Goal: Transaction & Acquisition: Subscribe to service/newsletter

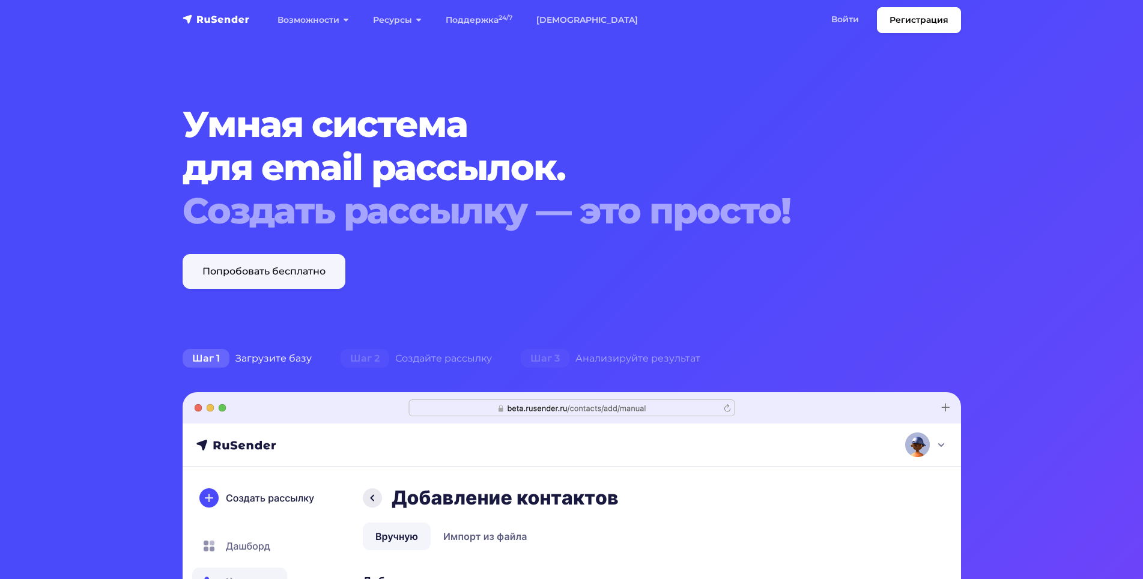
click at [270, 264] on link "Попробовать бесплатно" at bounding box center [264, 271] width 163 height 35
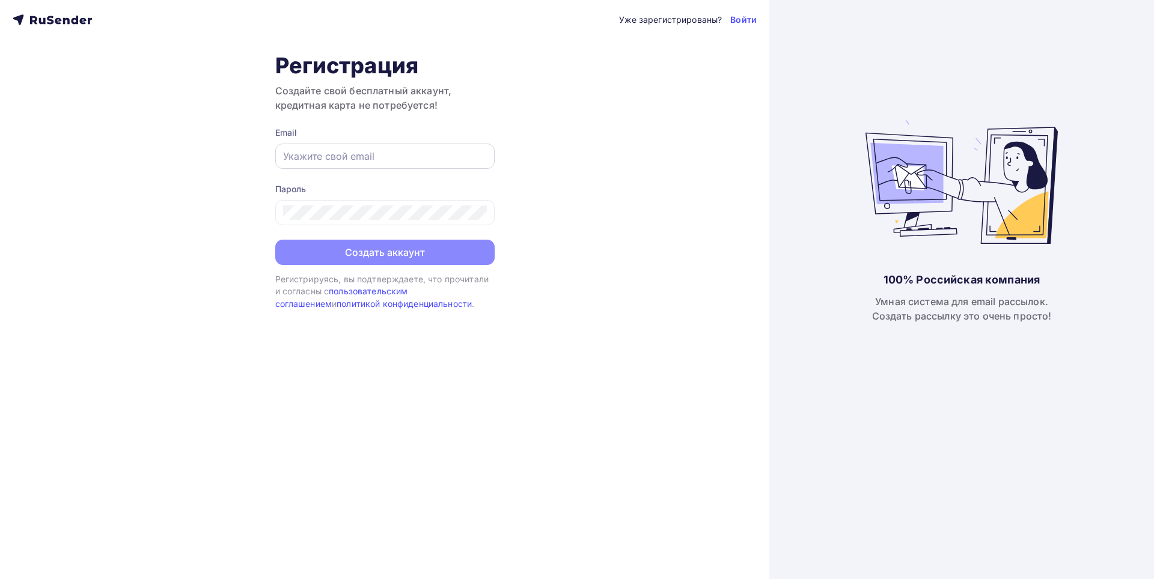
click at [351, 162] on input "text" at bounding box center [385, 156] width 204 height 14
type input "[EMAIL_ADDRESS][DOMAIN_NAME]"
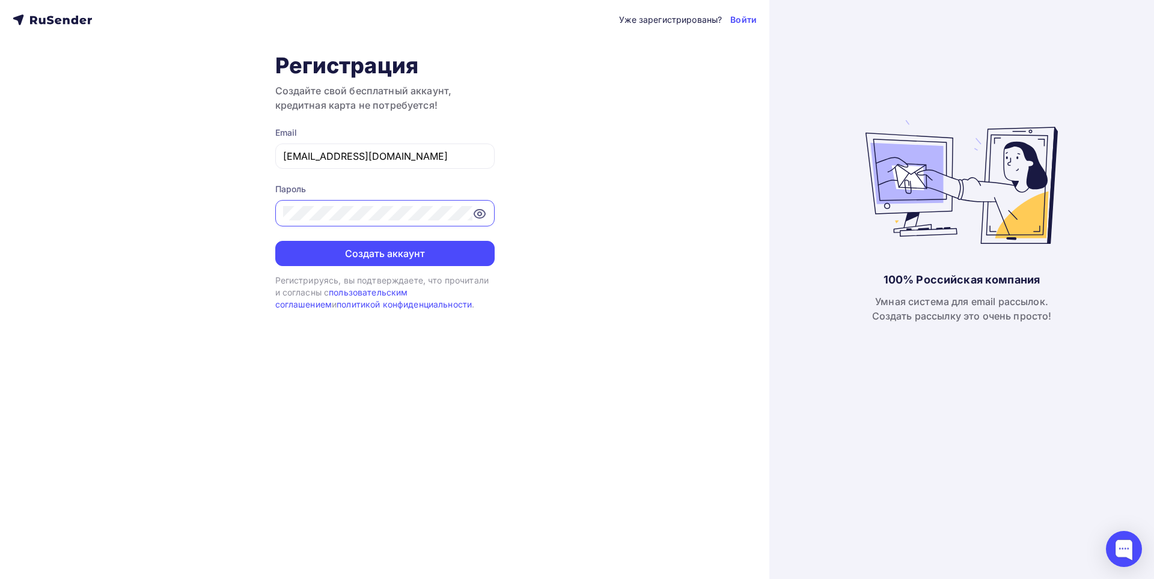
click at [275, 241] on button "Создать аккаунт" at bounding box center [384, 253] width 219 height 25
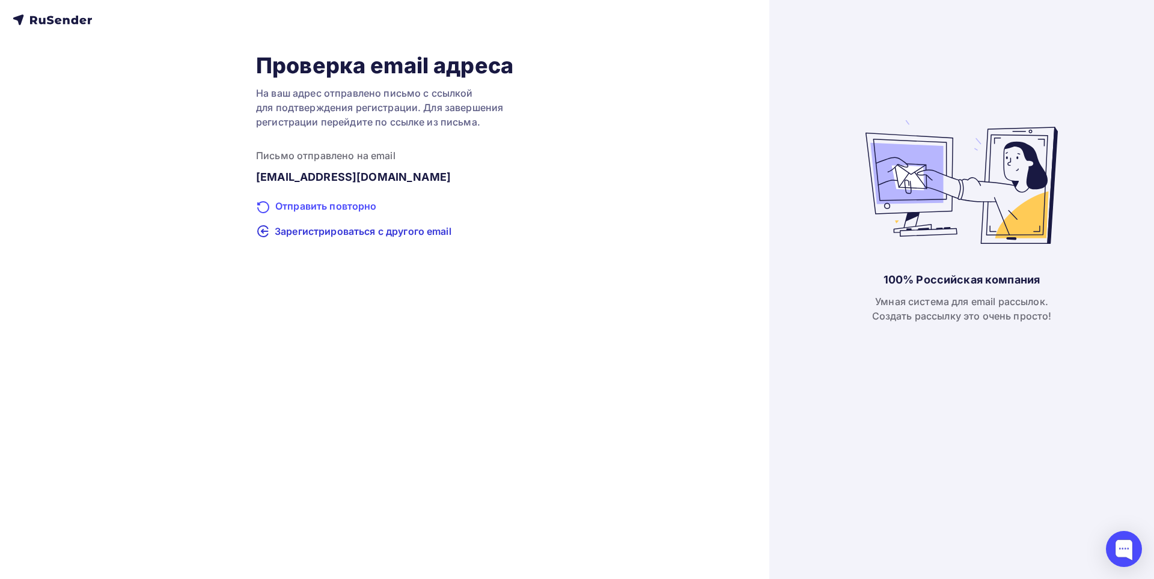
click at [385, 211] on div "Отправить повторно" at bounding box center [384, 207] width 257 height 16
click at [360, 208] on div "Отправить повторно" at bounding box center [384, 207] width 257 height 16
click at [428, 299] on div "Проверка email адреса На ваш адрес отправлено письмо с ссылкой для подтверждени…" at bounding box center [384, 289] width 769 height 579
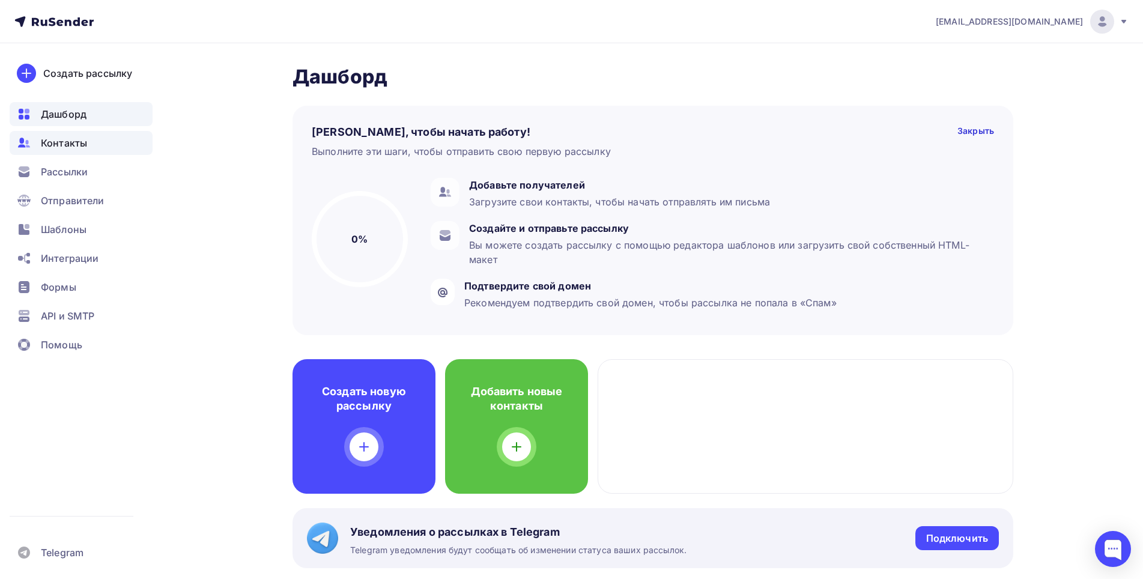
click at [83, 145] on span "Контакты" at bounding box center [64, 143] width 46 height 14
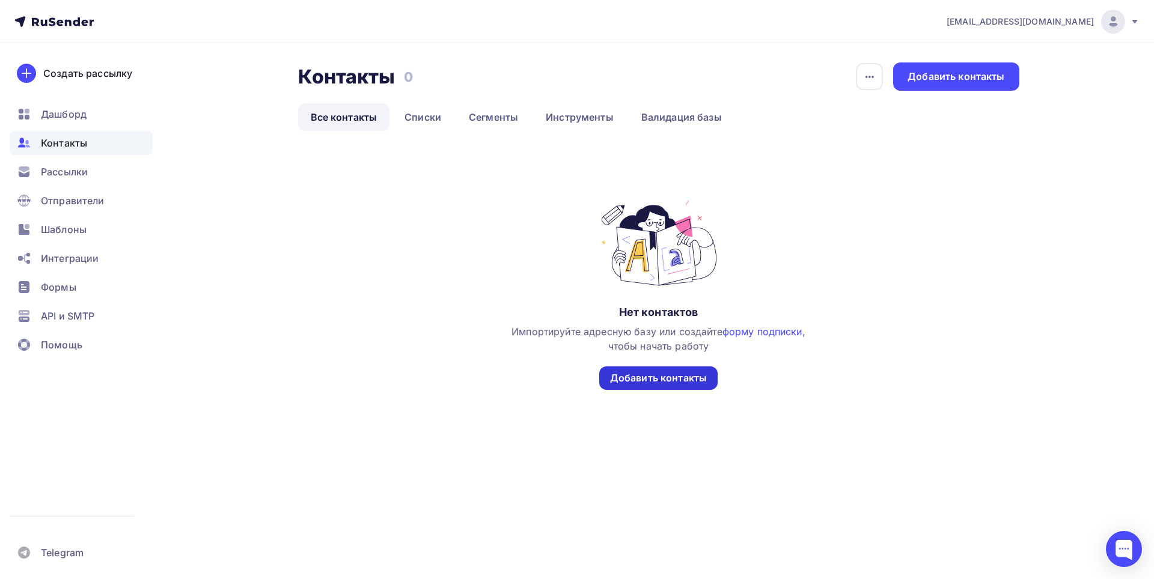
click at [673, 374] on div "Добавить контакты" at bounding box center [658, 378] width 97 height 14
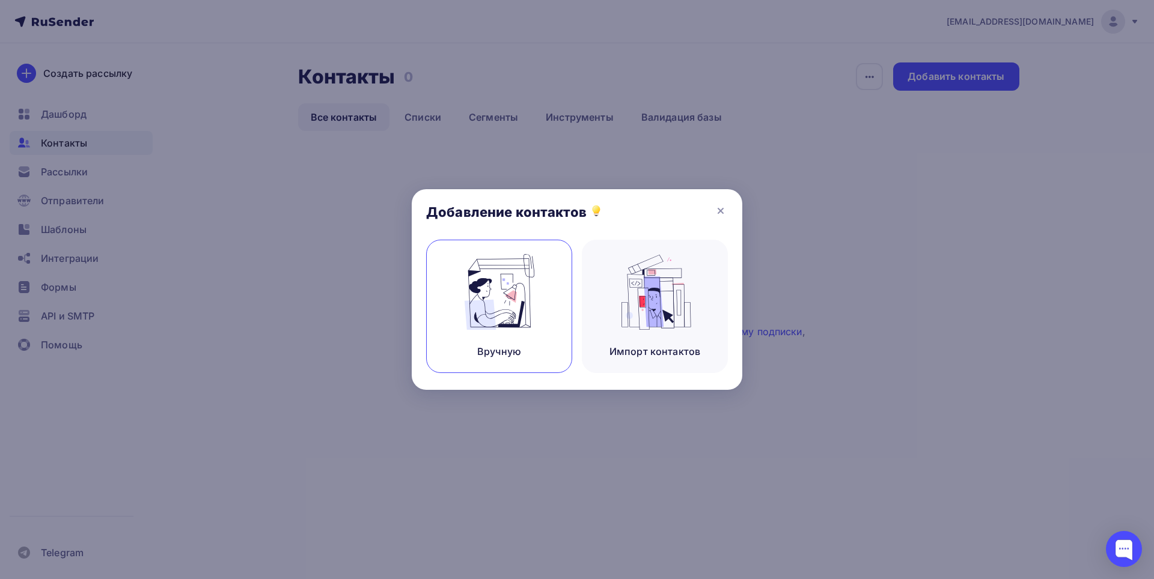
click at [549, 317] on div "Вручную" at bounding box center [499, 306] width 146 height 133
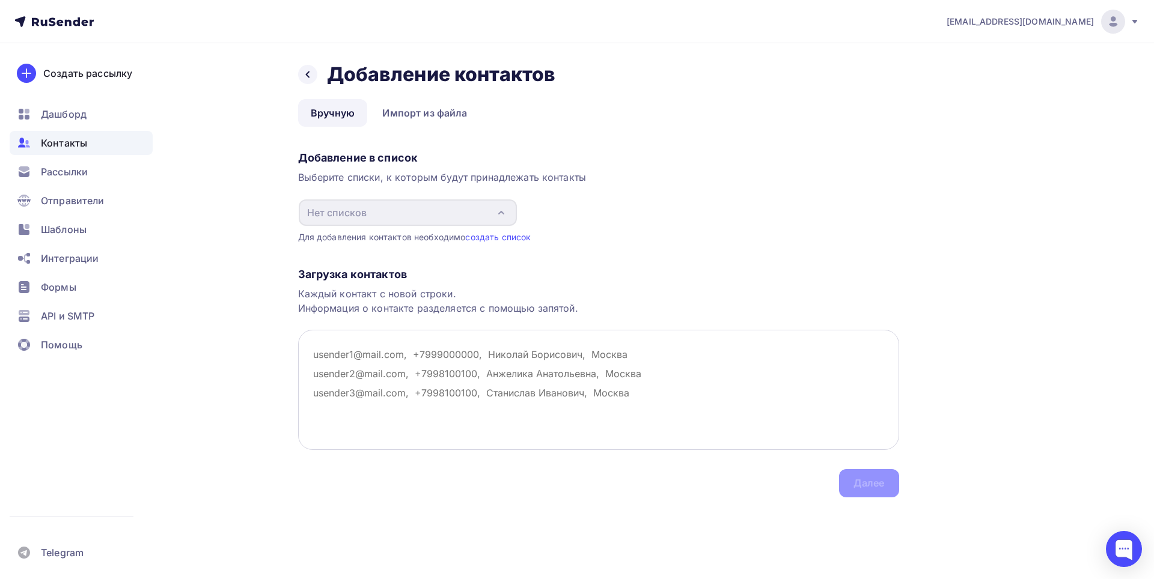
click at [545, 353] on textarea at bounding box center [598, 390] width 601 height 120
type textarea "["
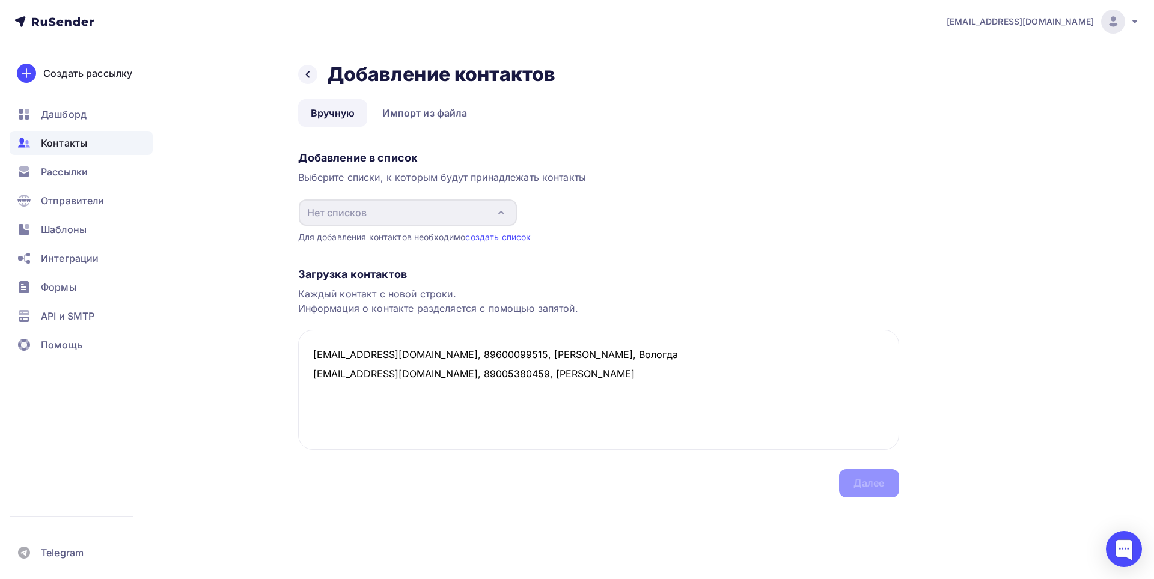
click at [888, 484] on div "Загрузка контактов Каждый контакт с новой строки. Информация о контакте разделя…" at bounding box center [598, 370] width 601 height 254
click at [750, 397] on textarea "x73tavksit@yandex.com, 89600099515, Шурухина Ксения Алексеевна, Вологда lerahra…" at bounding box center [598, 390] width 601 height 120
type textarea "x73tavksit@yandex.com, 89600099515, Шурухина Ксения Алексеевна, Вологда lerahra…"
click at [319, 321] on div "Загрузка контактов Каждый контакт с новой строки. Информация о контакте разделя…" at bounding box center [598, 370] width 601 height 254
click at [347, 369] on textarea "x73tavksit@yandex.com, 89600099515, Шурухина Ксения Алексеевна, Вологда lerahra…" at bounding box center [598, 390] width 601 height 120
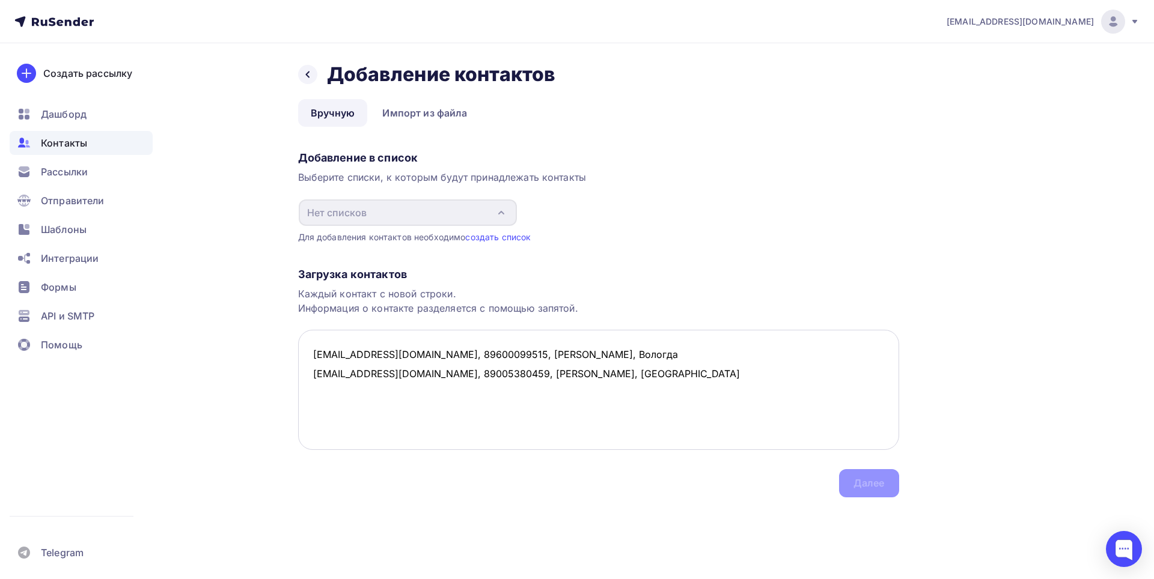
click at [401, 407] on textarea "x73tavksit@yandex.com, 89600099515, Шурухина Ксения Алексеевна, Вологда lerahra…" at bounding box center [598, 390] width 601 height 120
click at [523, 235] on link "создать список" at bounding box center [497, 237] width 65 height 10
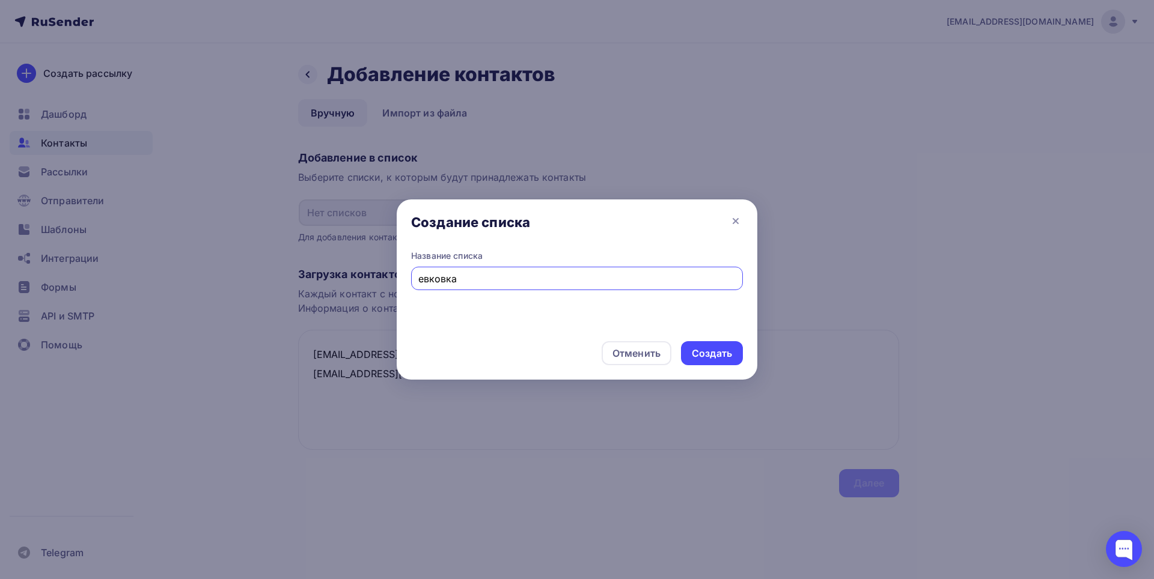
type input "евковка"
click at [708, 350] on div "Создать" at bounding box center [712, 354] width 40 height 14
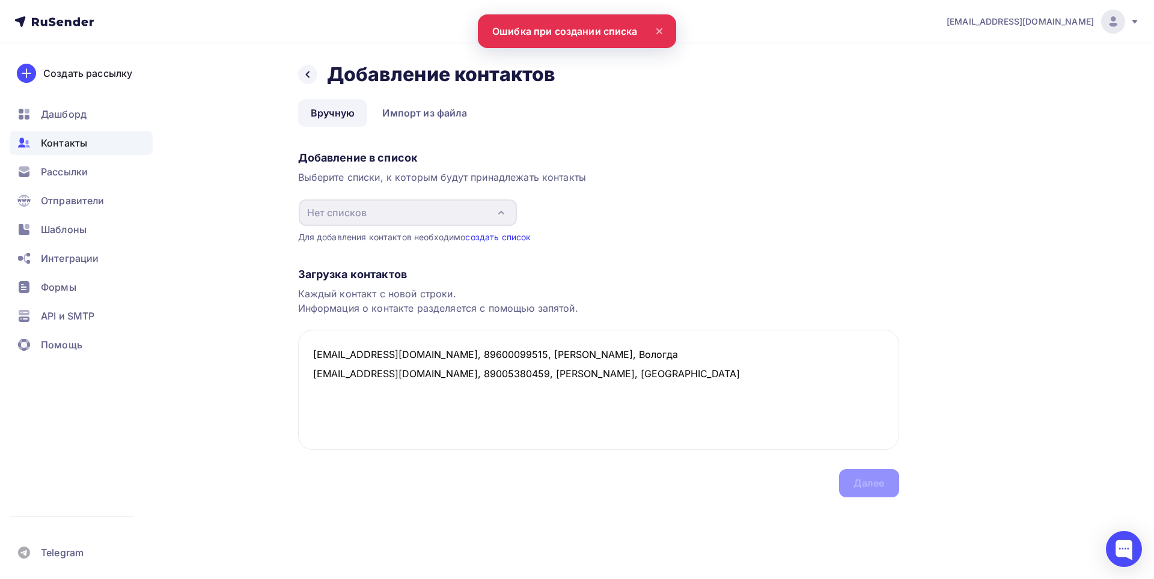
click at [488, 235] on link "создать список" at bounding box center [497, 237] width 65 height 10
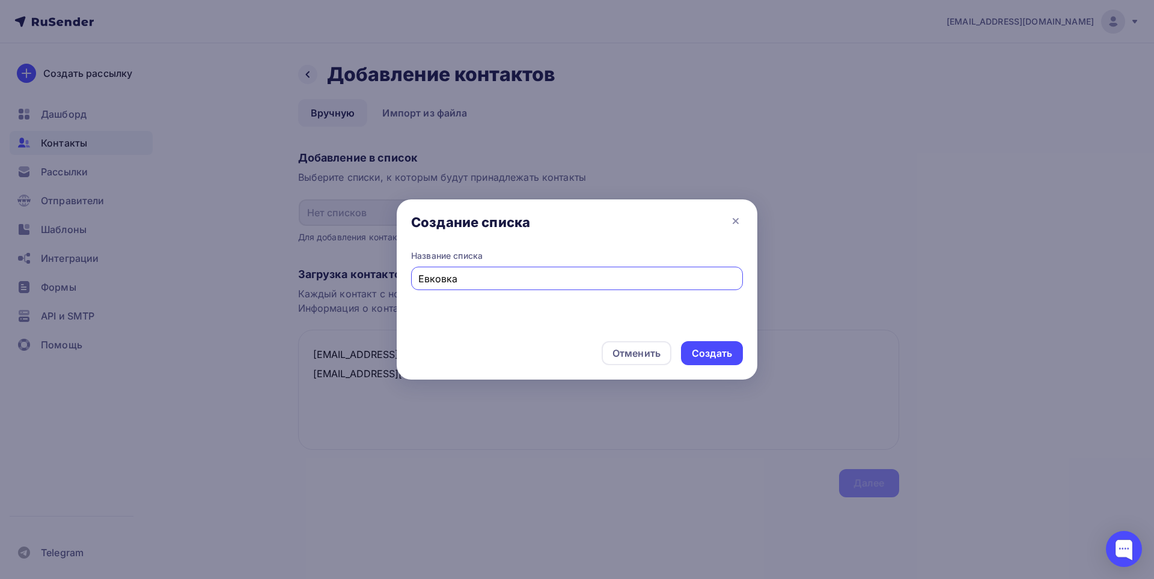
type input "Евковка"
click at [713, 347] on div "Создать" at bounding box center [712, 354] width 40 height 14
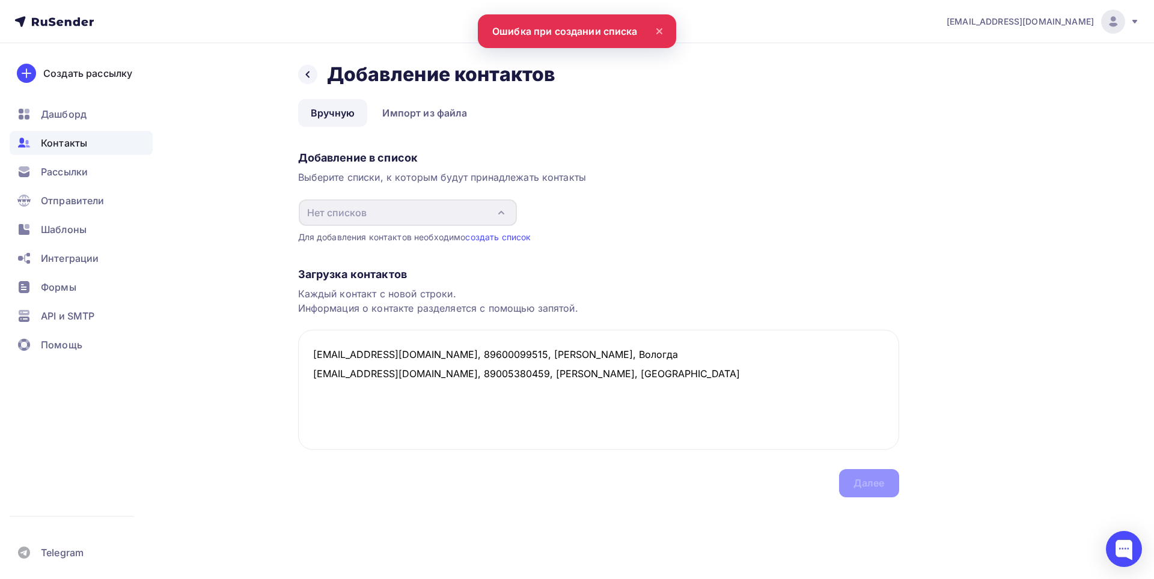
click at [657, 30] on icon at bounding box center [659, 31] width 14 height 14
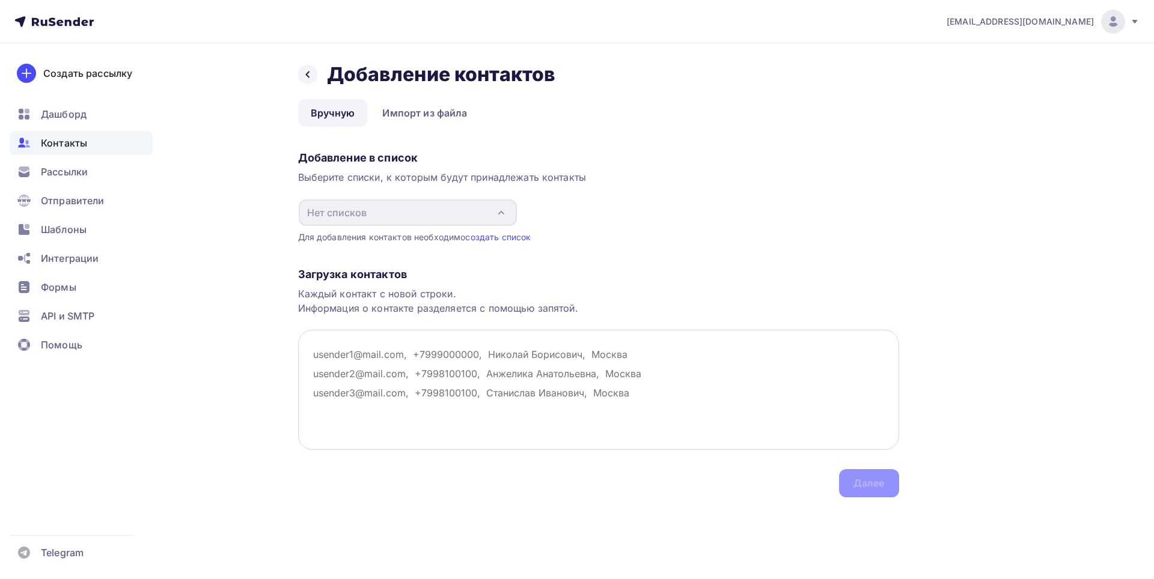
click at [522, 349] on textarea at bounding box center [598, 390] width 601 height 120
click at [510, 240] on link "создать список" at bounding box center [497, 237] width 65 height 10
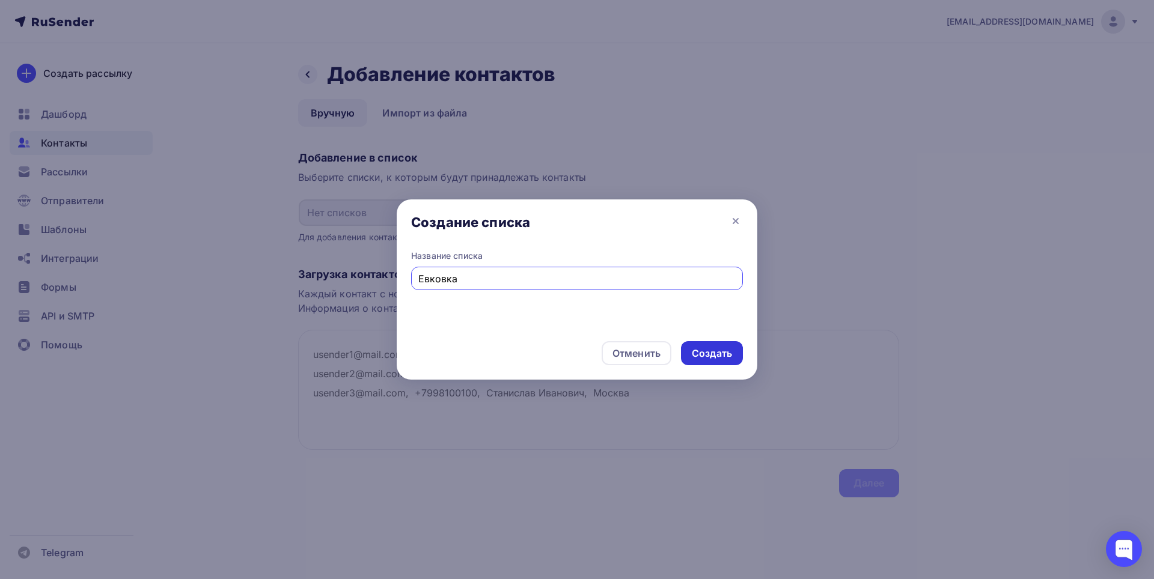
type input "Евковка"
click at [721, 355] on div "Создать" at bounding box center [712, 354] width 40 height 14
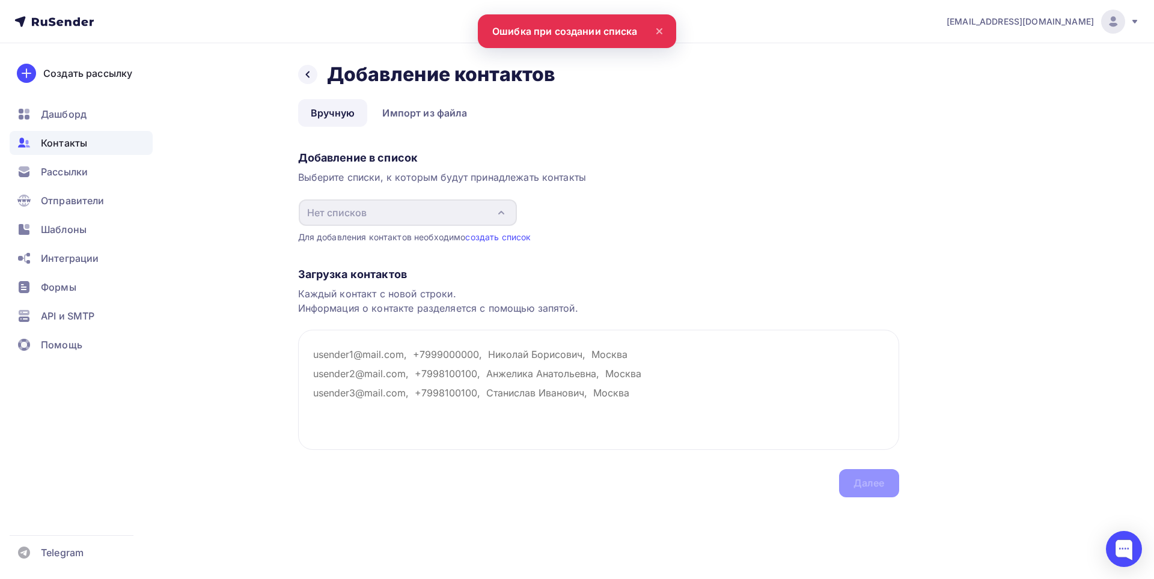
click at [657, 29] on icon at bounding box center [659, 31] width 5 height 5
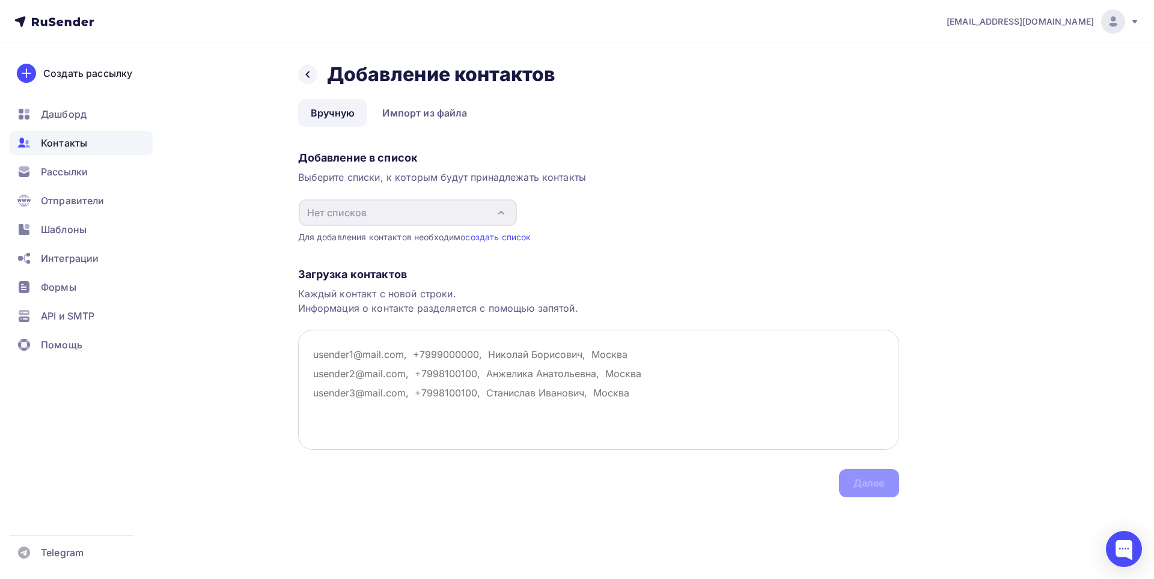
click at [538, 388] on textarea at bounding box center [598, 390] width 601 height 120
click at [537, 383] on textarea at bounding box center [598, 390] width 601 height 120
click at [535, 381] on textarea at bounding box center [598, 390] width 601 height 120
click at [517, 369] on textarea at bounding box center [598, 390] width 601 height 120
click at [516, 369] on textarea at bounding box center [598, 390] width 601 height 120
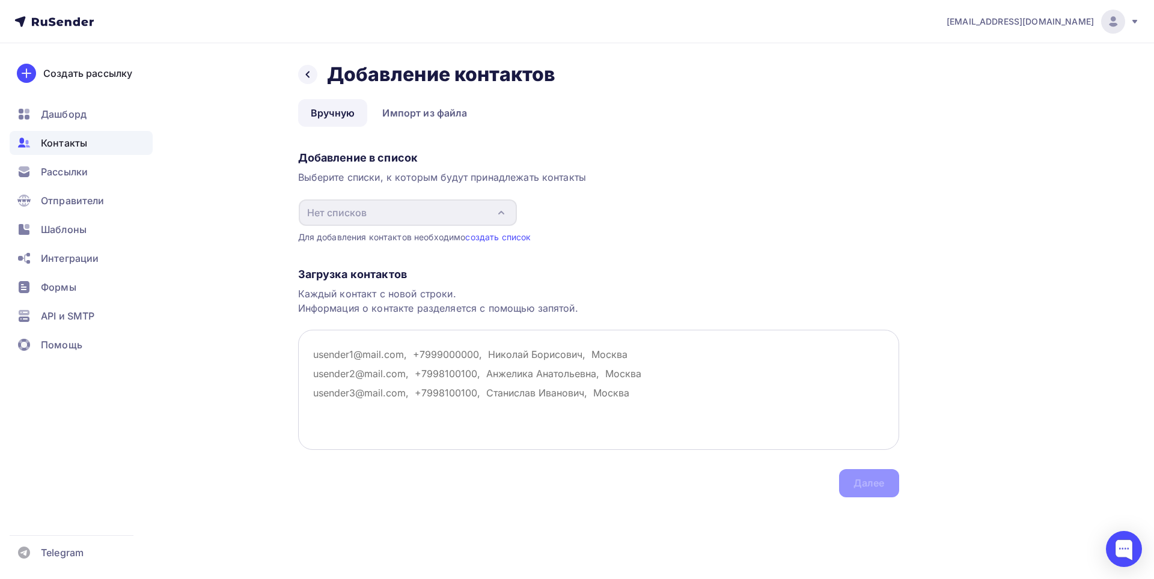
click at [519, 369] on textarea at bounding box center [598, 390] width 601 height 120
click at [518, 367] on textarea at bounding box center [598, 390] width 601 height 120
click at [518, 369] on textarea at bounding box center [598, 390] width 601 height 120
click at [517, 369] on textarea at bounding box center [598, 390] width 601 height 120
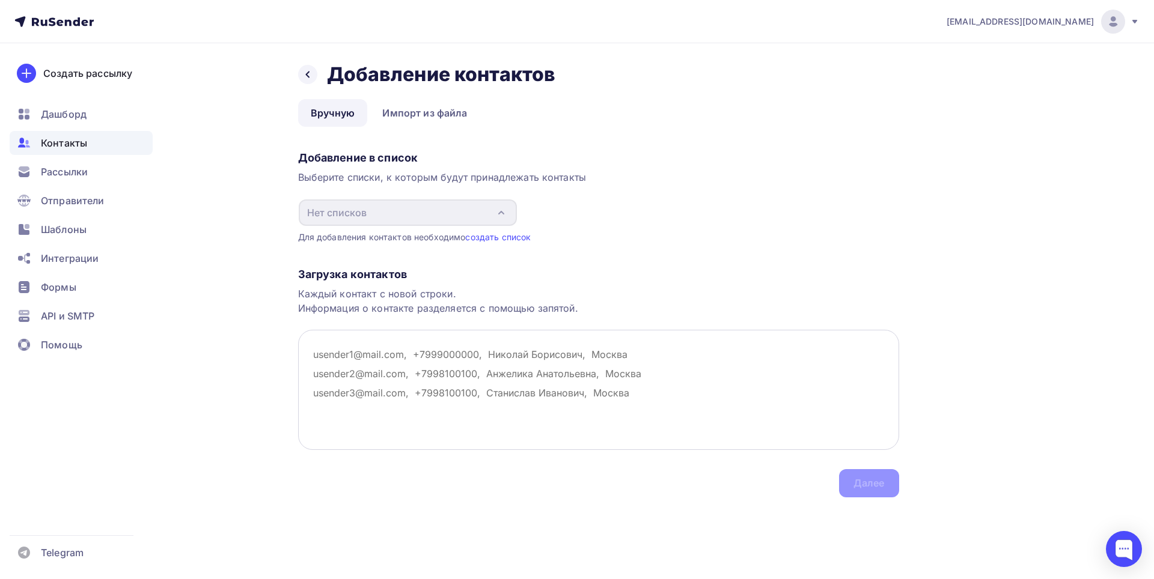
click at [517, 369] on textarea at bounding box center [598, 390] width 601 height 120
click at [518, 369] on textarea at bounding box center [598, 390] width 601 height 120
click at [517, 371] on textarea at bounding box center [598, 390] width 601 height 120
click at [404, 105] on link "Импорт из файла" at bounding box center [424, 113] width 110 height 28
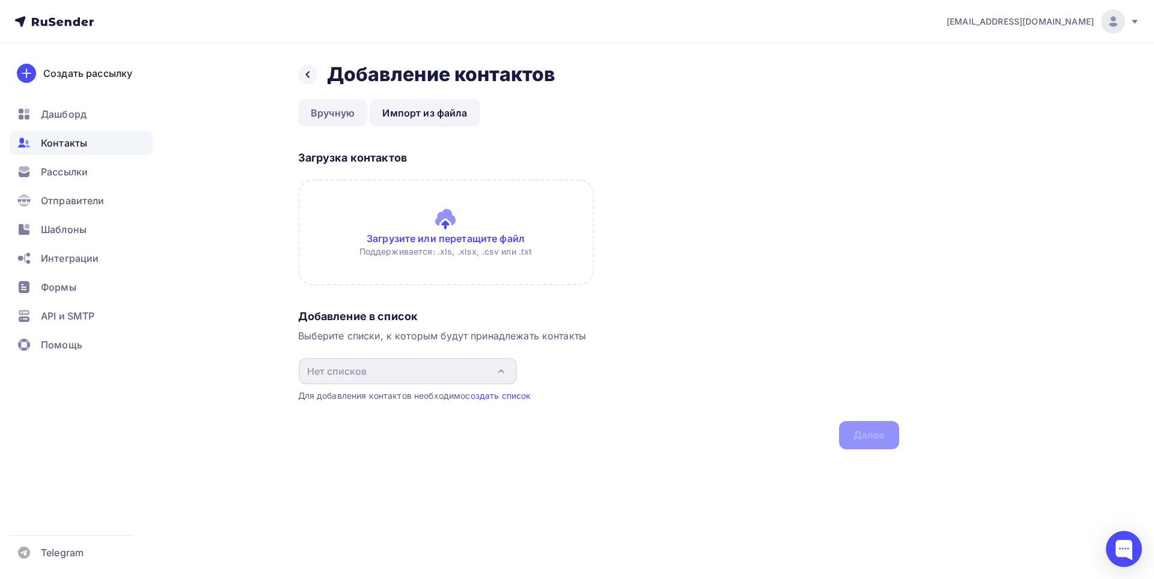
click at [330, 112] on link "Вручную" at bounding box center [333, 113] width 70 height 28
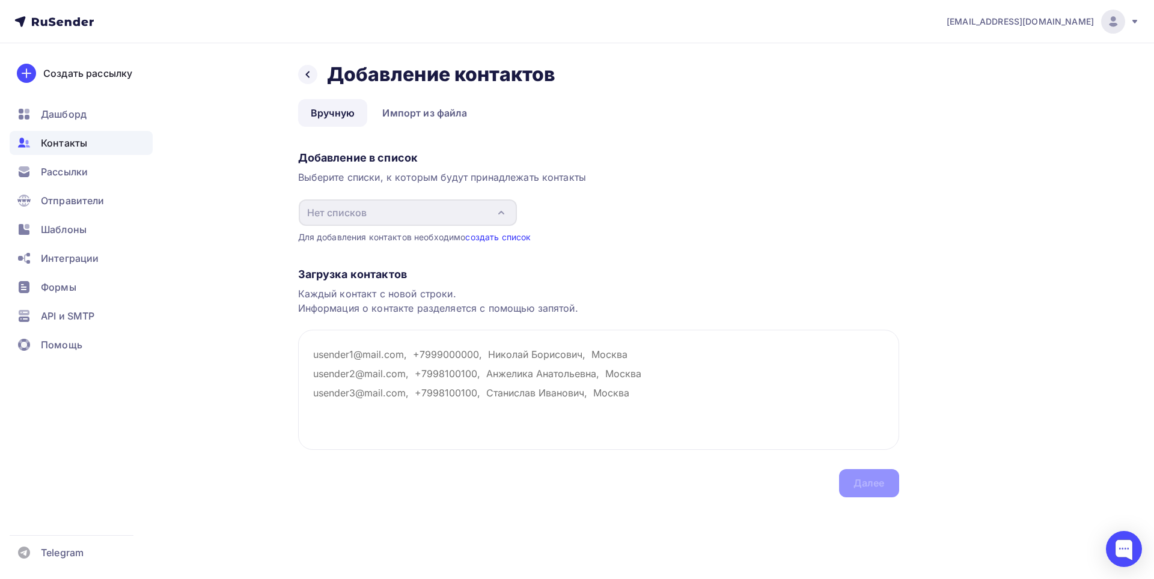
click at [506, 239] on link "создать список" at bounding box center [497, 237] width 65 height 10
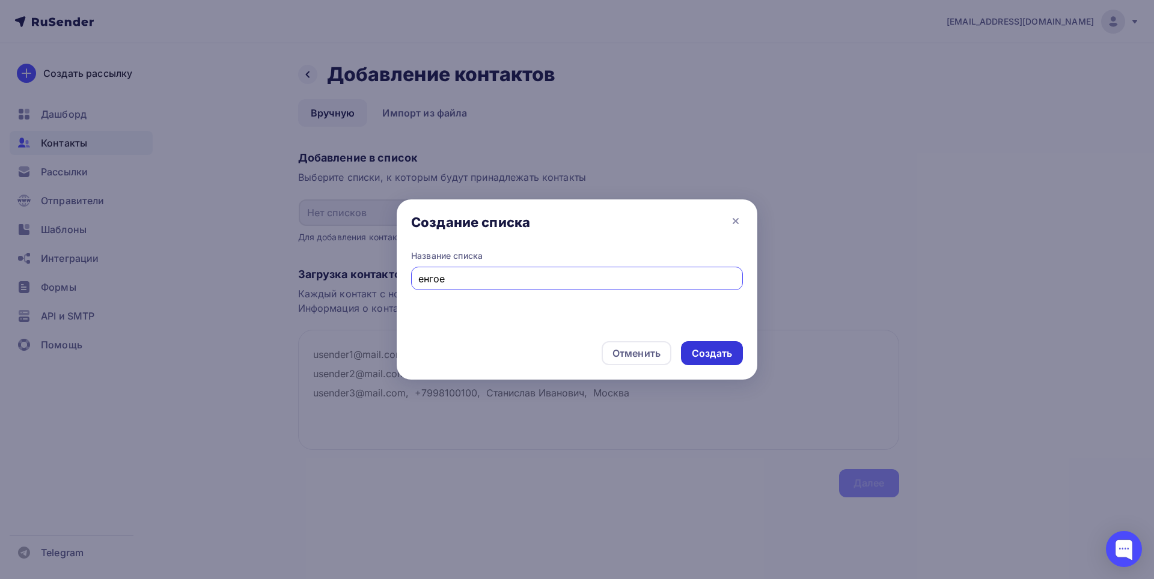
type input "енгое"
drag, startPoint x: 740, startPoint y: 350, endPoint x: 735, endPoint y: 288, distance: 62.1
click at [738, 348] on div "Создать" at bounding box center [712, 353] width 62 height 24
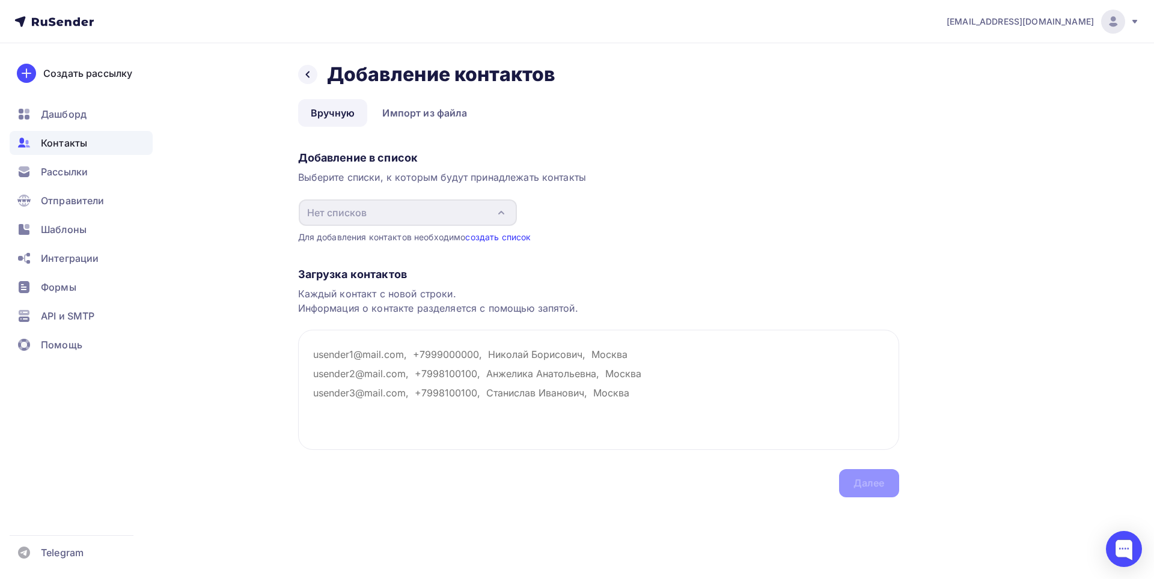
click at [488, 240] on link "создать список" at bounding box center [497, 237] width 65 height 10
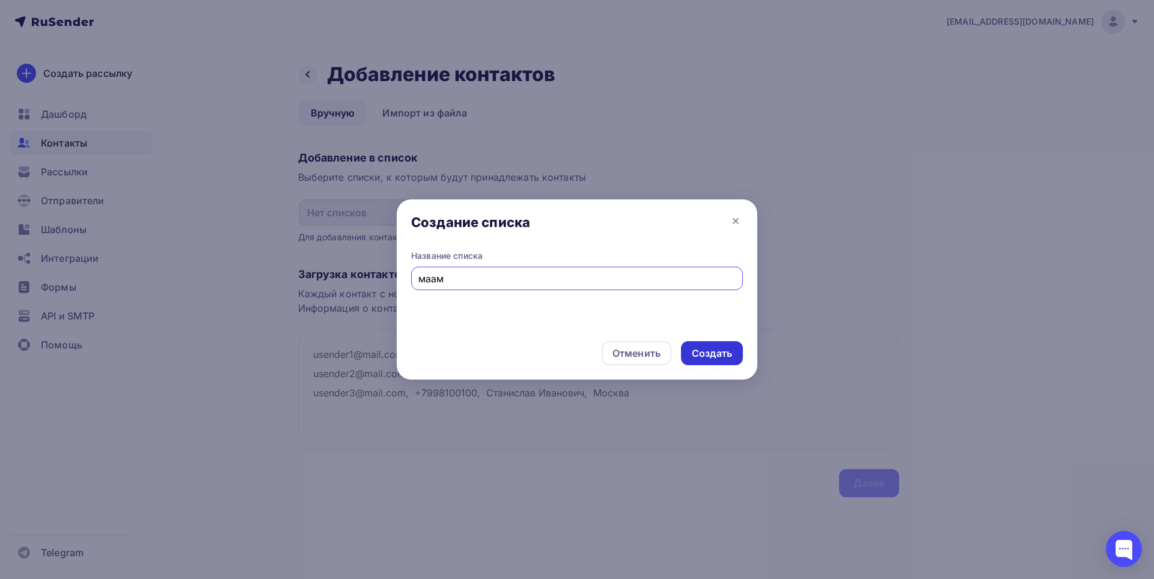
type input "маам"
click at [725, 357] on div "Создать" at bounding box center [712, 354] width 40 height 14
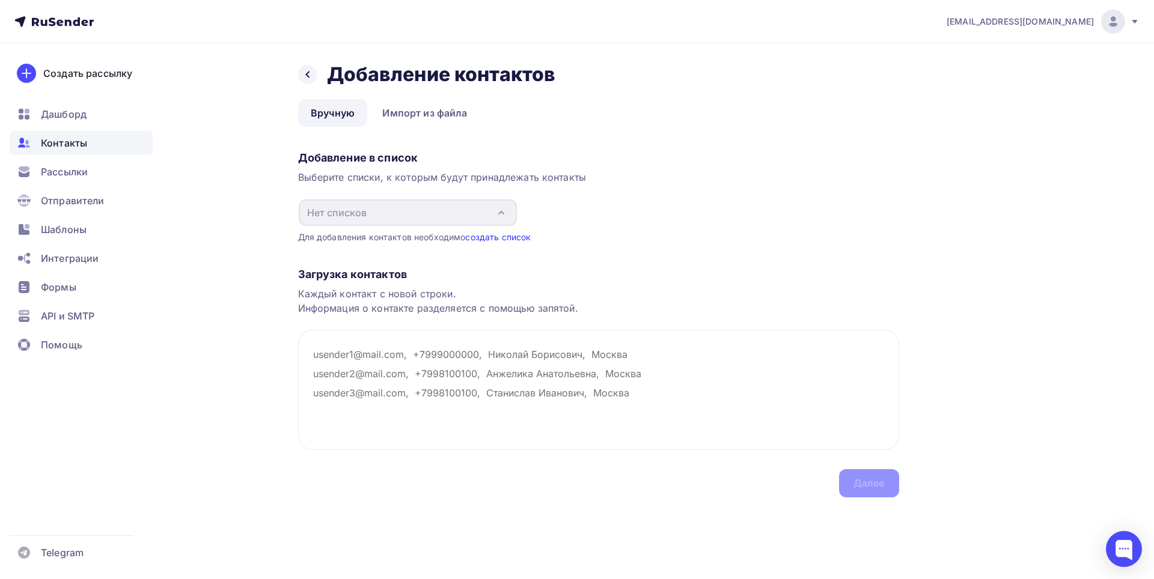
click at [472, 237] on link "создать список" at bounding box center [497, 237] width 65 height 10
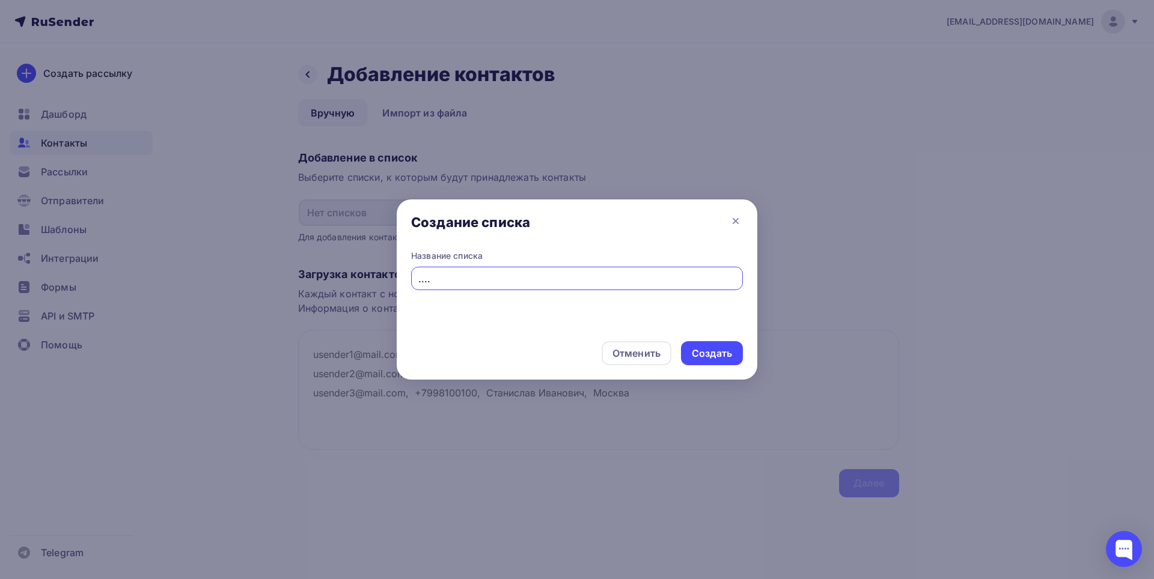
type input "...."
click at [689, 335] on div "Отменить Создать" at bounding box center [577, 353] width 360 height 53
click at [705, 357] on div "Создать" at bounding box center [712, 354] width 40 height 14
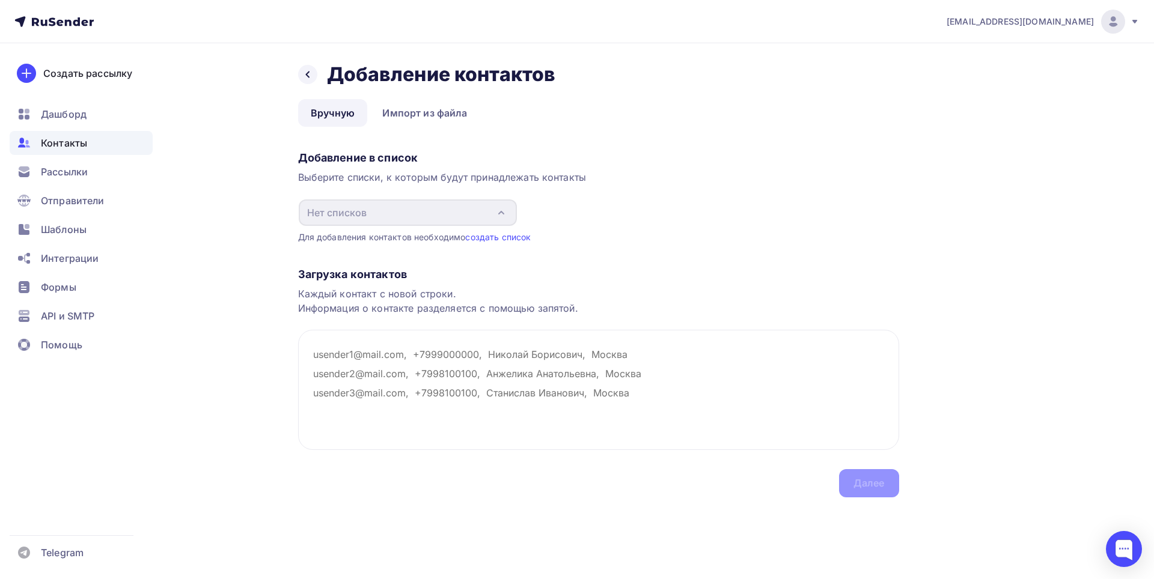
click at [1132, 23] on icon at bounding box center [1135, 22] width 10 height 10
click at [1053, 109] on link "Выйти" at bounding box center [1031, 110] width 202 height 24
